Goal: Information Seeking & Learning: Learn about a topic

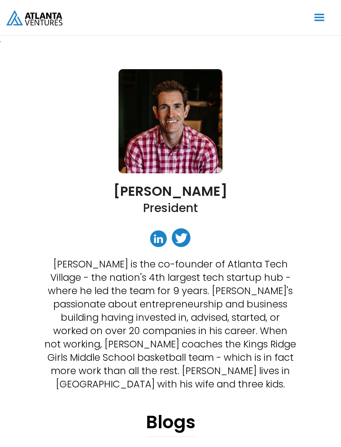
click at [314, 12] on div "menu" at bounding box center [320, 18] width 16 height 16
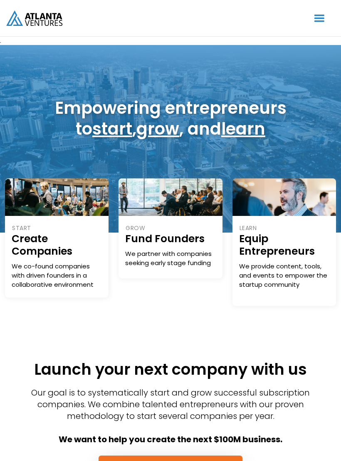
click at [319, 15] on div "menu" at bounding box center [320, 18] width 16 height 16
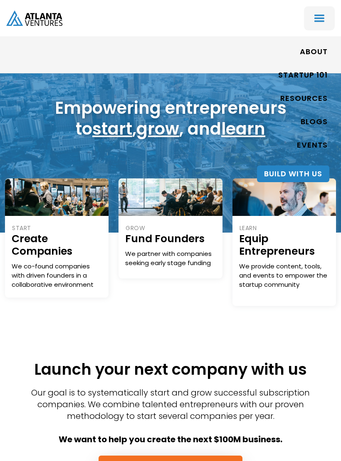
click at [314, 50] on link "ABOUT" at bounding box center [314, 51] width 28 height 19
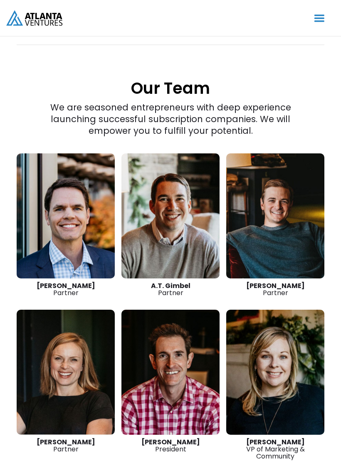
scroll to position [1110, 0]
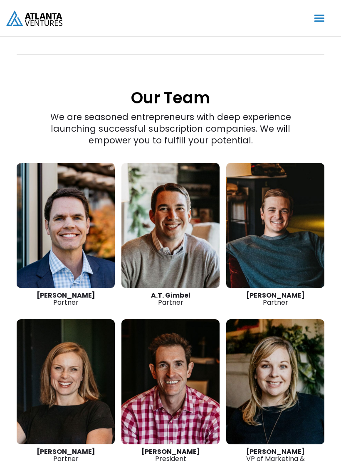
click at [182, 180] on link at bounding box center [171, 225] width 98 height 125
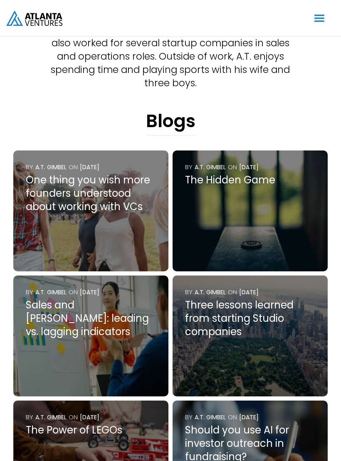
scroll to position [337, 0]
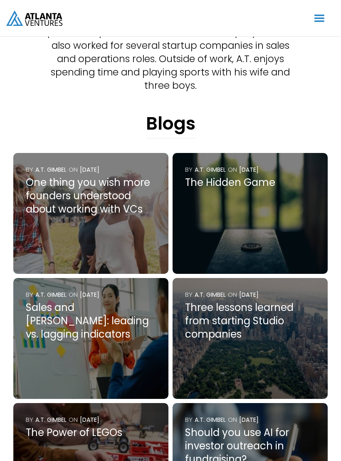
click at [145, 229] on img at bounding box center [90, 213] width 155 height 121
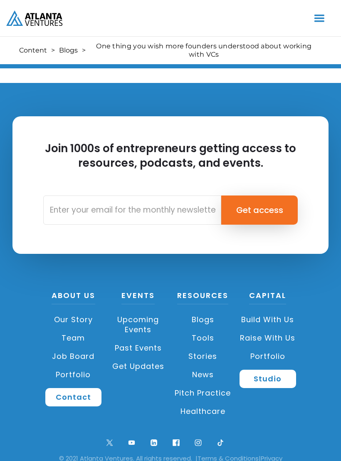
scroll to position [1538, 0]
